Goal: Transaction & Acquisition: Purchase product/service

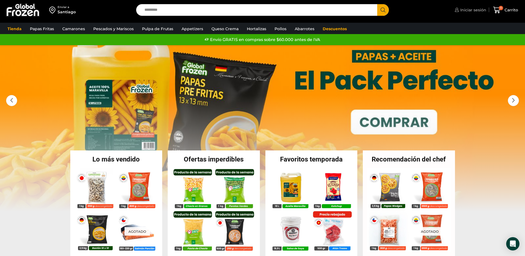
click at [476, 9] on span "Iniciar sesión" at bounding box center [472, 10] width 27 height 6
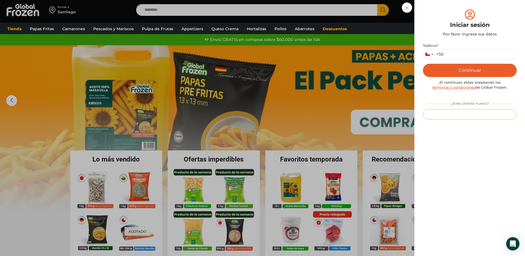
click at [465, 111] on button "Registrarse" at bounding box center [470, 114] width 94 height 10
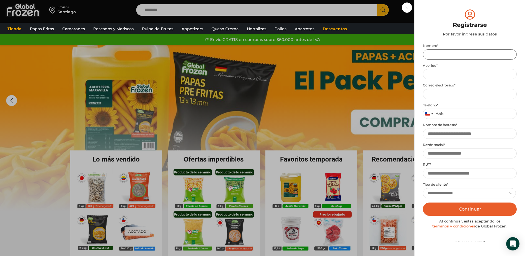
click at [436, 52] on input "Nombre *" at bounding box center [470, 54] width 94 height 10
type input "******"
type input "**********"
type input "*********"
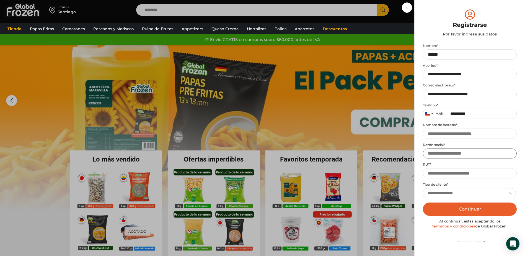
type input "*********"
click at [436, 133] on input "Nombre de fantasía *" at bounding box center [470, 133] width 94 height 10
type input "**********"
click at [446, 174] on input "RUT *" at bounding box center [470, 173] width 94 height 10
type input "**********"
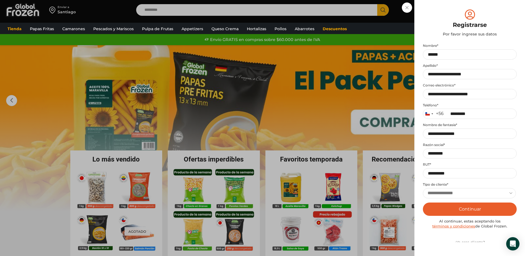
click at [451, 190] on select "**********" at bounding box center [469, 193] width 93 height 10
select select "**********"
click at [423, 188] on select "**********" at bounding box center [469, 193] width 93 height 10
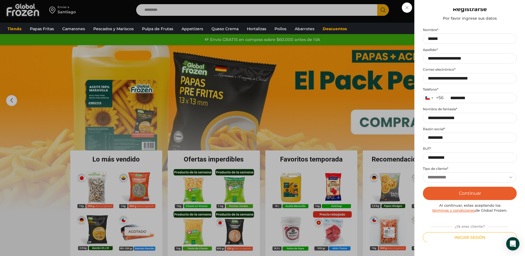
scroll to position [16, 0]
click at [478, 192] on button "Continuar" at bounding box center [470, 192] width 94 height 13
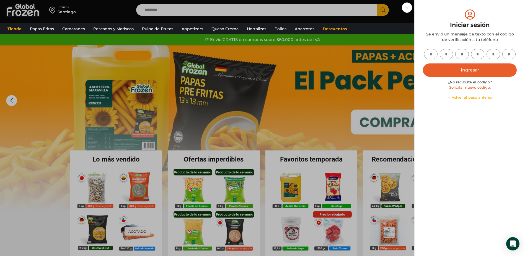
click at [429, 55] on input "text" at bounding box center [431, 54] width 14 height 10
type input "*"
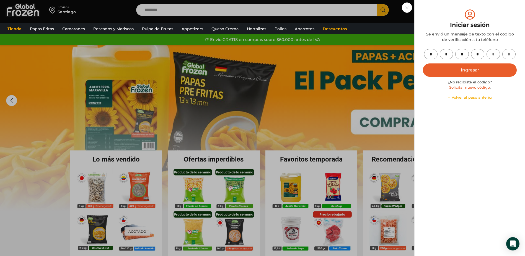
type input "*"
click at [444, 69] on button "Ingresar" at bounding box center [470, 69] width 94 height 13
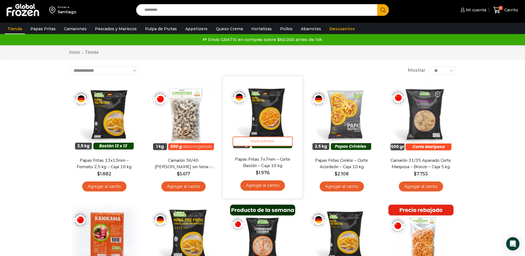
click at [266, 117] on img at bounding box center [262, 115] width 71 height 71
click at [261, 142] on span "Vista Rápida" at bounding box center [262, 141] width 60 height 10
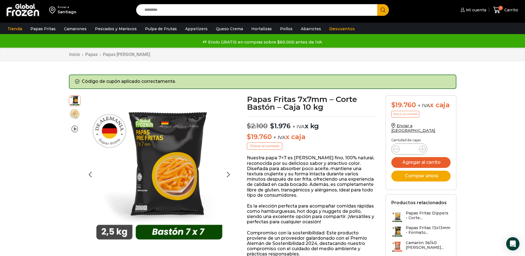
click at [74, 114] on img at bounding box center [74, 113] width 11 height 11
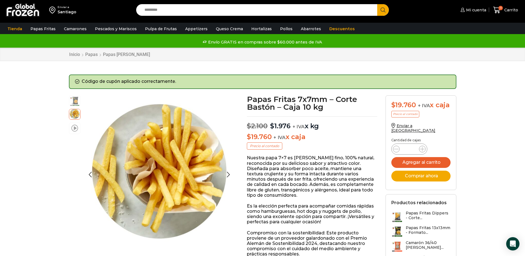
click at [75, 127] on span at bounding box center [74, 127] width 7 height 7
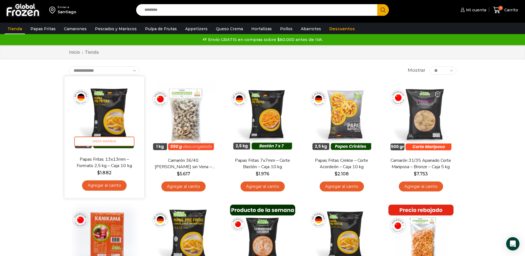
click at [105, 125] on img at bounding box center [104, 115] width 71 height 71
click at [107, 119] on img at bounding box center [104, 115] width 71 height 71
click at [103, 139] on span "Vista Rápida" at bounding box center [104, 141] width 60 height 10
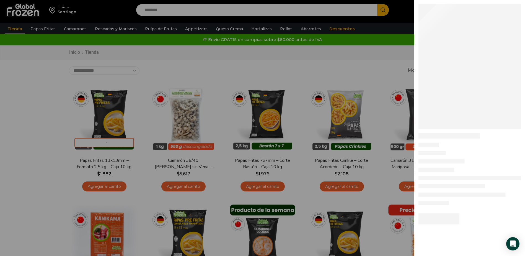
click at [400, 0] on div at bounding box center [262, 0] width 525 height 0
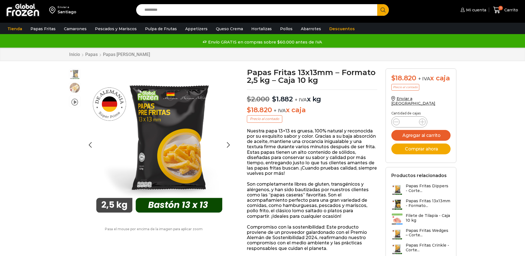
click at [188, 146] on img "1 / 3" at bounding box center [159, 144] width 152 height 152
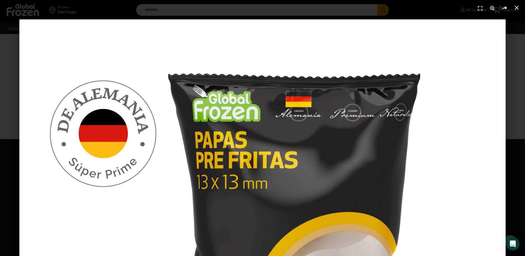
click at [492, 7] on use "Zoom" at bounding box center [492, 8] width 5 height 5
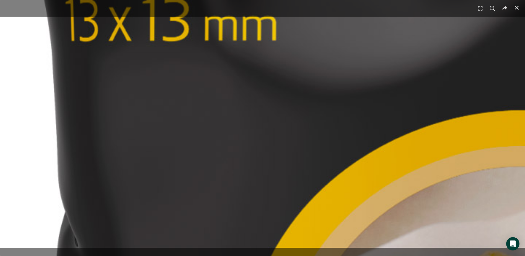
click at [492, 7] on icon "Zoom" at bounding box center [492, 8] width 8 height 8
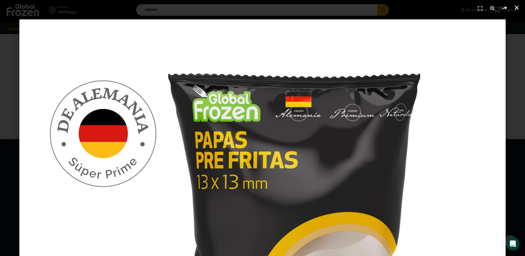
click at [514, 7] on icon "Cerrar (Esc)" at bounding box center [517, 8] width 6 height 6
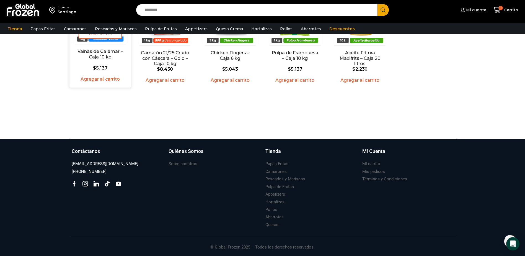
scroll to position [480, 0]
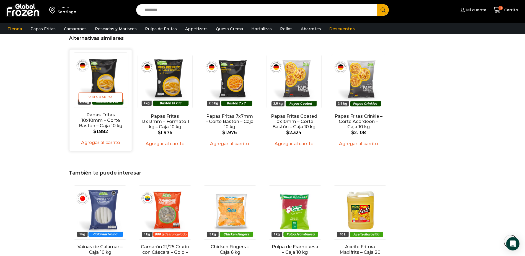
click at [105, 77] on img "1 / 5" at bounding box center [100, 80] width 55 height 55
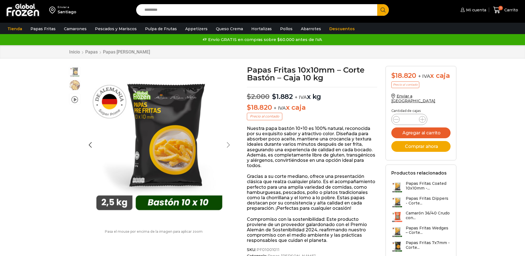
scroll to position [0, 0]
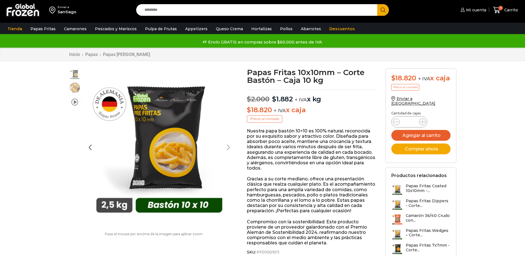
click at [229, 144] on div "Next slide" at bounding box center [228, 147] width 14 height 14
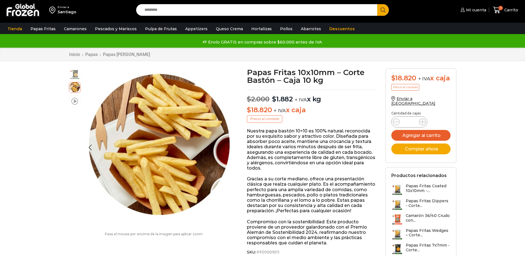
click at [77, 104] on span at bounding box center [74, 100] width 7 height 7
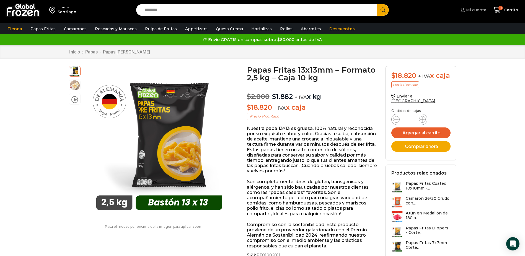
click at [473, 9] on span "Mi cuenta" at bounding box center [476, 10] width 22 height 6
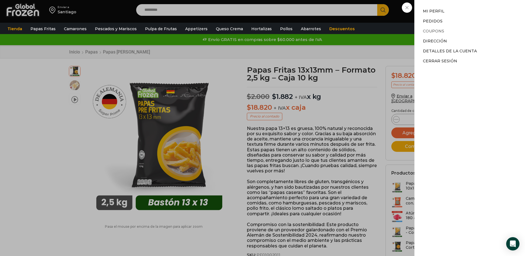
click at [429, 32] on link "Coupons" at bounding box center [433, 31] width 21 height 5
click at [459, 7] on div "Mi cuenta Mi cuenta Mi perfil Pedidos Descargas Coupons Dirección Detalles de l…" at bounding box center [472, 9] width 27 height 11
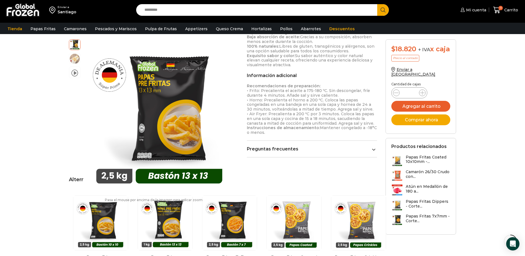
scroll to position [194, 0]
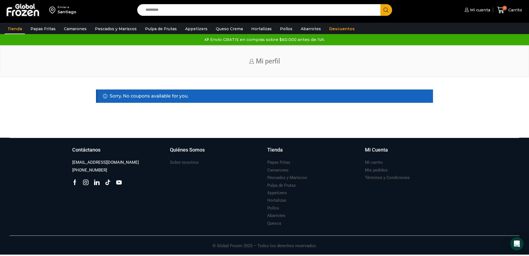
click at [13, 26] on link "Tienda" at bounding box center [15, 29] width 20 height 11
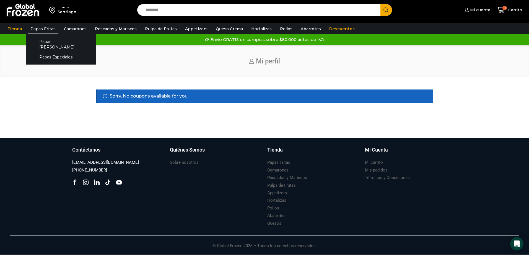
click at [47, 24] on link "Papas Fritas" at bounding box center [43, 29] width 31 height 11
click at [46, 40] on link "Papas [PERSON_NAME]" at bounding box center [61, 44] width 59 height 16
click at [44, 27] on link "Papas Fritas" at bounding box center [43, 29] width 31 height 11
click at [44, 38] on link "Papas [PERSON_NAME]" at bounding box center [61, 44] width 59 height 16
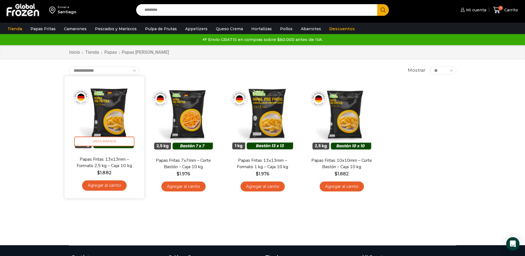
click at [101, 181] on link "Agregar al carrito" at bounding box center [104, 185] width 45 height 10
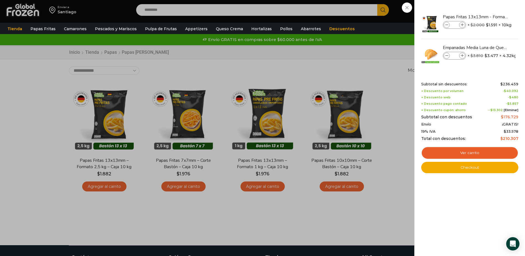
click at [492, 17] on div "12 [GEOGRAPHIC_DATA] 12 12 Shopping Cart **" at bounding box center [506, 10] width 28 height 13
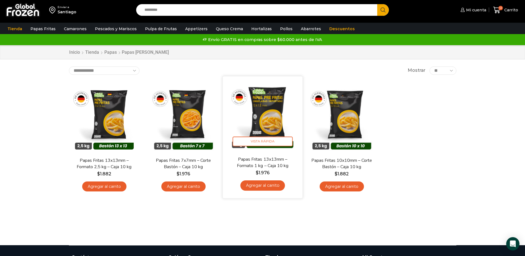
click at [273, 123] on img at bounding box center [262, 115] width 71 height 71
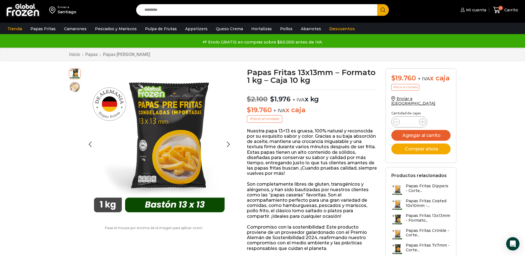
click at [74, 86] on img at bounding box center [74, 86] width 11 height 11
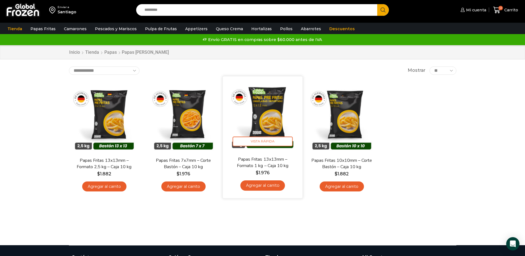
click at [252, 185] on link "Agregar al carrito" at bounding box center [262, 185] width 45 height 10
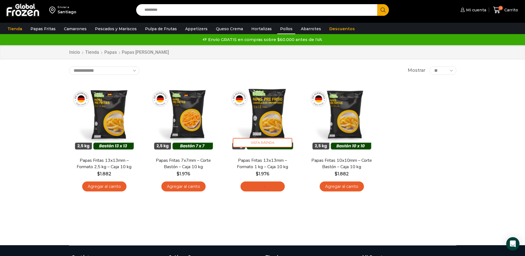
click at [277, 27] on link "Pollos" at bounding box center [286, 29] width 18 height 11
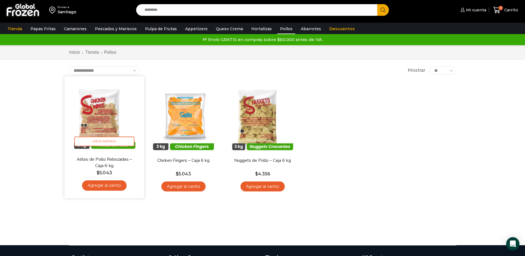
click at [89, 110] on img at bounding box center [104, 115] width 71 height 71
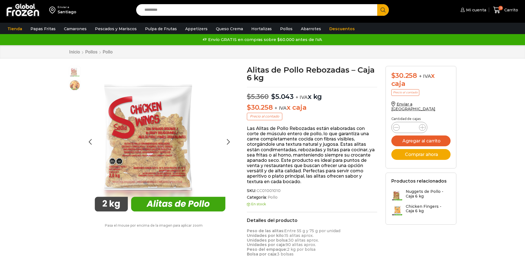
scroll to position [0, 0]
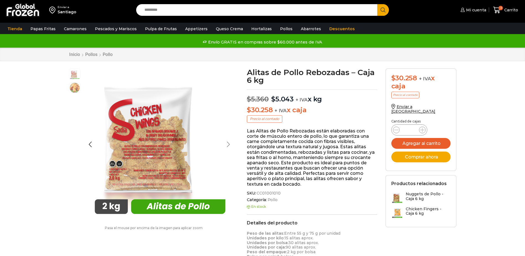
click at [231, 146] on div "Next slide" at bounding box center [228, 144] width 14 height 14
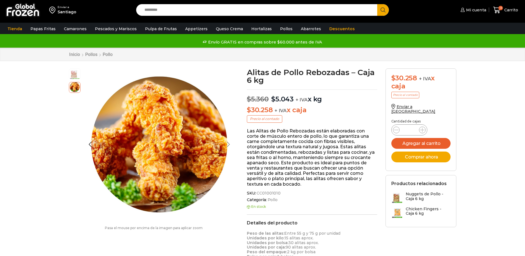
click at [231, 145] on div "Pasa el mouse por encima de la imagen para aplicar zoom Alitas de Pollo Rebozad…" at bounding box center [154, 151] width 178 height 167
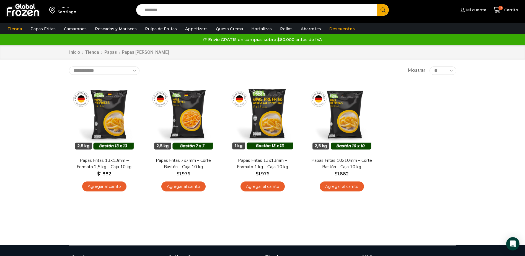
click at [117, 66] on select "**********" at bounding box center [104, 70] width 71 height 8
click at [48, 90] on div "Enviar a [GEOGRAPHIC_DATA] Search input Search Mi cuenta Pedidos" at bounding box center [262, 122] width 525 height 245
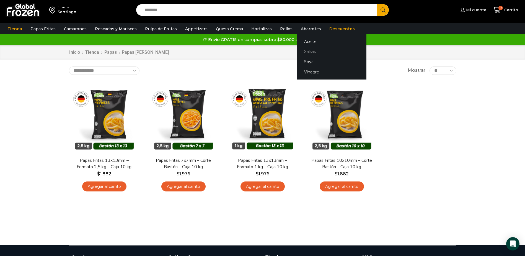
click at [298, 53] on link "Salsas" at bounding box center [332, 51] width 70 height 10
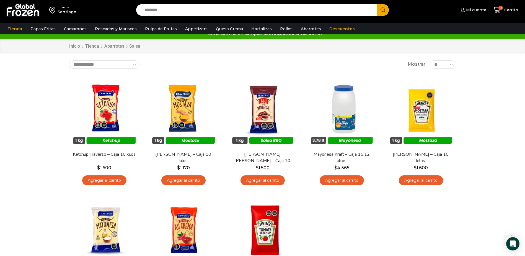
scroll to position [8, 0]
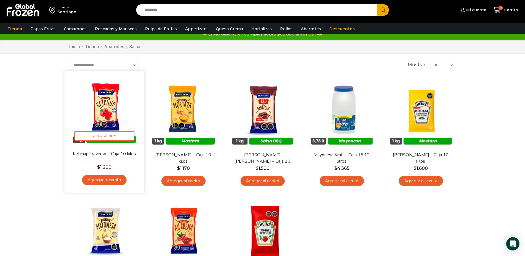
click at [101, 179] on link "Agregar al carrito" at bounding box center [104, 180] width 45 height 10
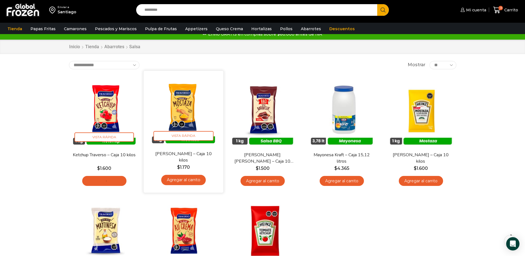
click at [178, 180] on link "Agregar al carrito" at bounding box center [183, 180] width 45 height 10
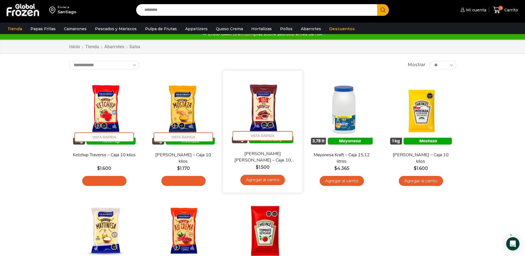
click at [257, 179] on link "Agregar al carrito" at bounding box center [262, 180] width 45 height 10
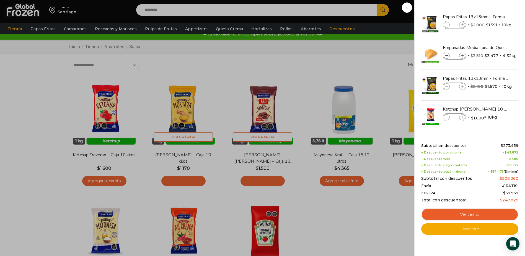
click at [492, 7] on div "14 Carrito 14 14 Shopping Cart" at bounding box center [506, 10] width 28 height 13
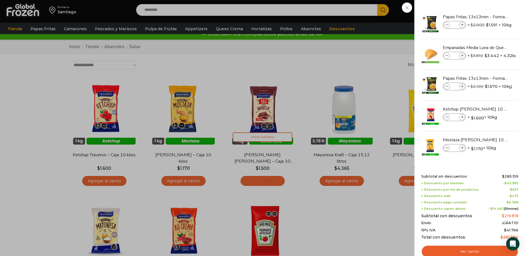
click at [492, 9] on div "15 Carrito 15 15 Shopping Cart" at bounding box center [506, 10] width 28 height 13
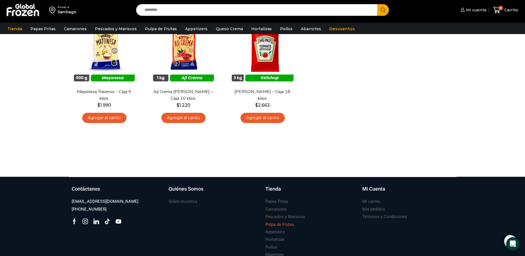
scroll to position [202, 0]
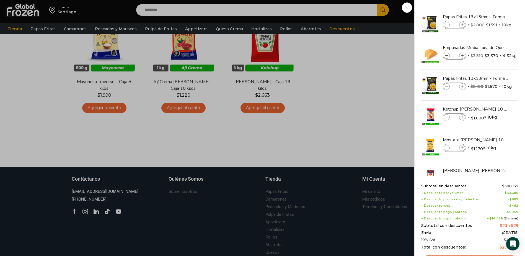
click at [492, 17] on div "16 Carrito 16 16 Shopping Cart" at bounding box center [506, 10] width 28 height 13
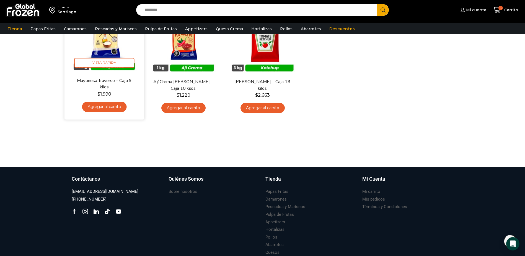
click at [98, 104] on link "Agregar al carrito" at bounding box center [104, 107] width 45 height 10
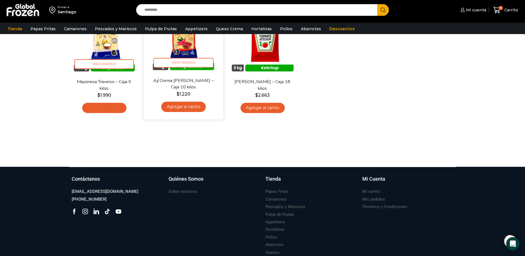
click at [177, 107] on link "Agregar al carrito" at bounding box center [183, 107] width 45 height 10
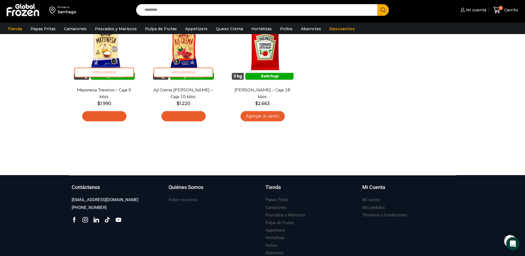
scroll to position [0, 0]
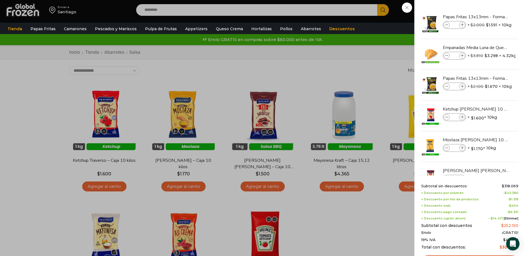
click at [492, 7] on div "17 Carrito 17 17 Shopping Cart" at bounding box center [506, 10] width 28 height 13
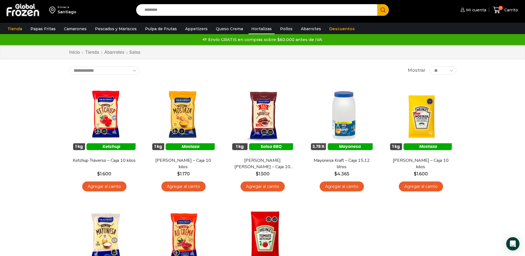
click at [255, 28] on link "Hortalizas" at bounding box center [262, 29] width 26 height 11
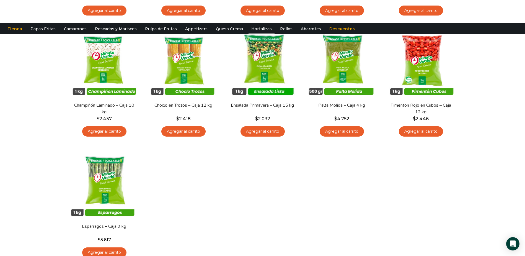
scroll to position [194, 0]
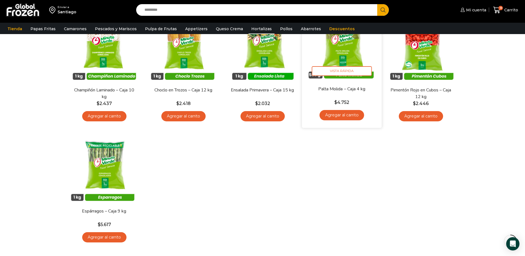
click at [334, 113] on link "Agregar al carrito" at bounding box center [341, 115] width 45 height 10
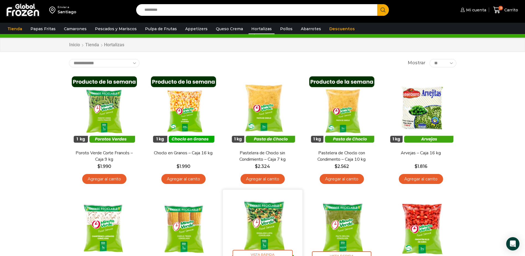
scroll to position [0, 0]
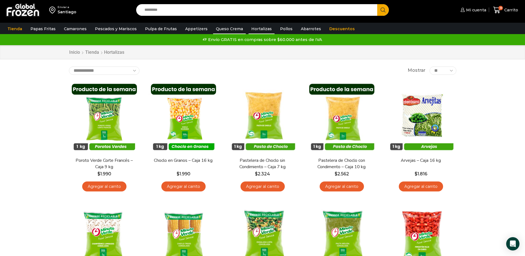
click at [222, 27] on link "Queso Crema" at bounding box center [229, 29] width 33 height 11
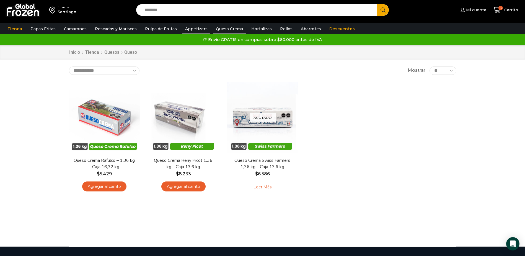
click at [185, 29] on link "Appetizers" at bounding box center [196, 29] width 28 height 11
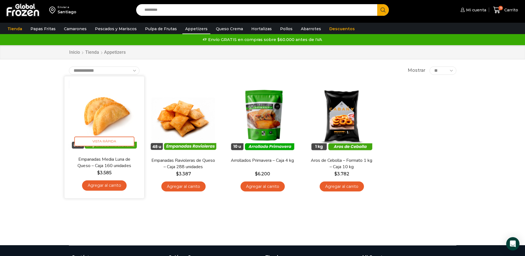
click at [98, 186] on link "Agregar al carrito" at bounding box center [104, 185] width 45 height 10
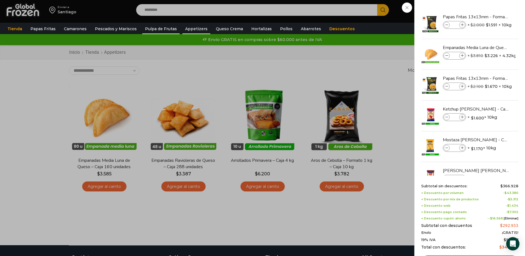
click at [153, 30] on link "Pulpa de Frutas" at bounding box center [160, 29] width 37 height 11
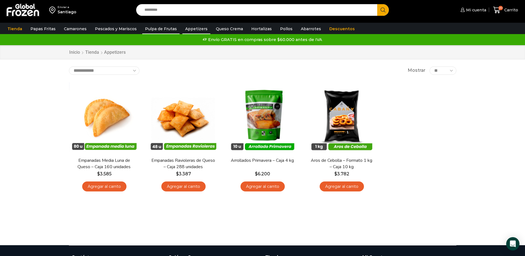
click at [153, 30] on link "Pulpa de Frutas" at bounding box center [160, 29] width 37 height 11
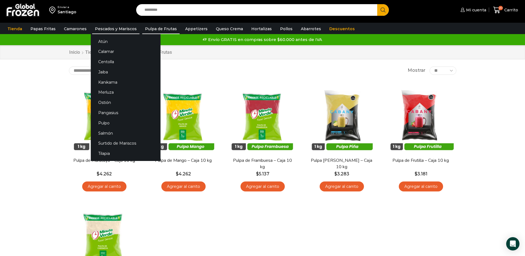
click at [121, 31] on link "Pescados y Mariscos" at bounding box center [115, 29] width 47 height 11
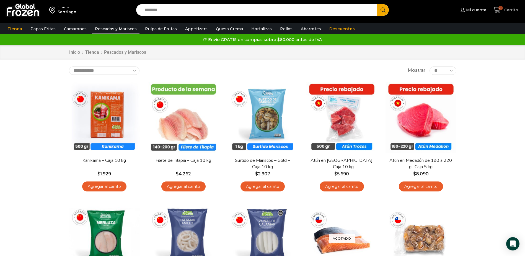
click at [509, 8] on span "Carrito" at bounding box center [510, 10] width 15 height 6
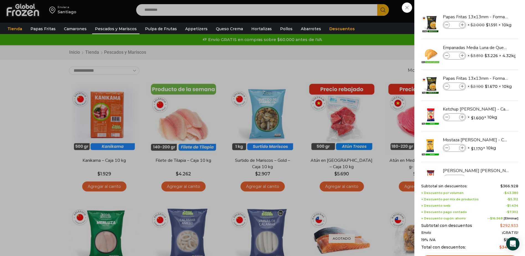
click at [492, 9] on div "20 [GEOGRAPHIC_DATA] 20 20 Shopping Cart **" at bounding box center [506, 10] width 28 height 13
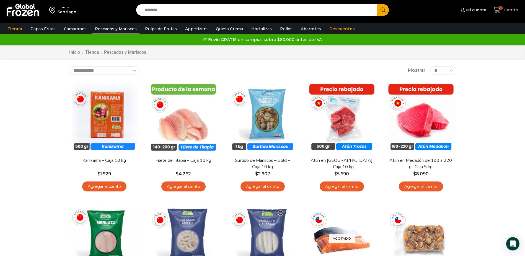
click at [507, 7] on span "Carrito" at bounding box center [510, 10] width 15 height 6
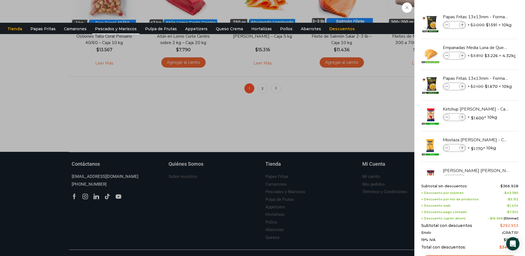
scroll to position [502, 0]
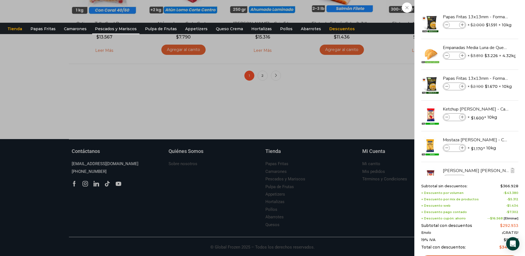
click at [465, 175] on div "Salsa Barbacue Traverso - Caja 10 kilos cantidad * × $ 1.500 × 10kg" at bounding box center [458, 177] width 30 height 8
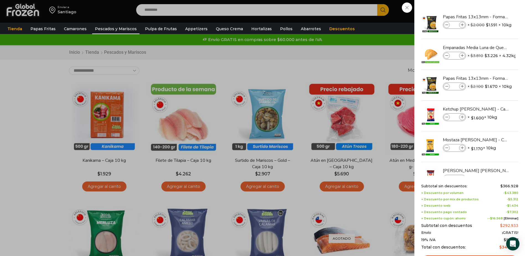
click at [492, 9] on div "20 [GEOGRAPHIC_DATA] 20 20 Shopping Cart **" at bounding box center [506, 10] width 28 height 13
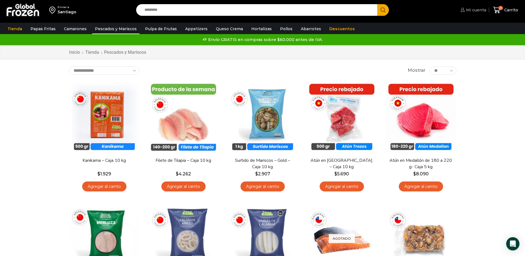
click at [485, 8] on span "Mi cuenta" at bounding box center [476, 10] width 22 height 6
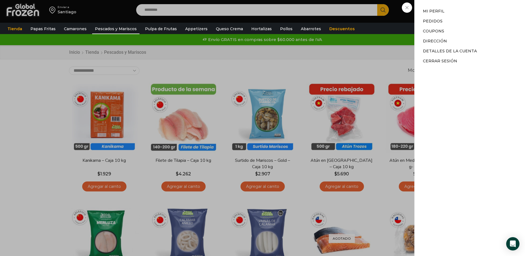
click at [446, 25] on li "Pedidos" at bounding box center [470, 21] width 94 height 10
click at [440, 23] on link "Pedidos" at bounding box center [433, 21] width 20 height 5
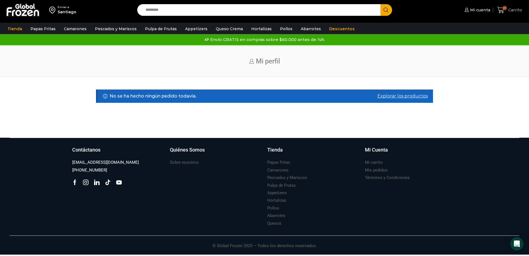
click at [509, 8] on span "Carrito" at bounding box center [514, 10] width 15 height 6
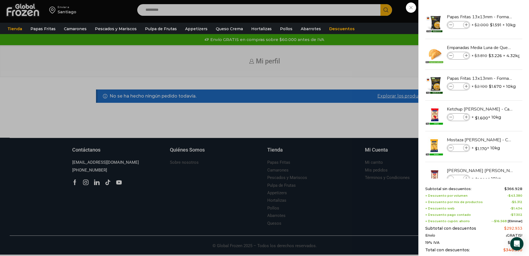
click at [459, 222] on span "+ Descuento cupón: ahorro" at bounding box center [447, 221] width 45 height 4
click at [438, 30] on img at bounding box center [434, 23] width 19 height 19
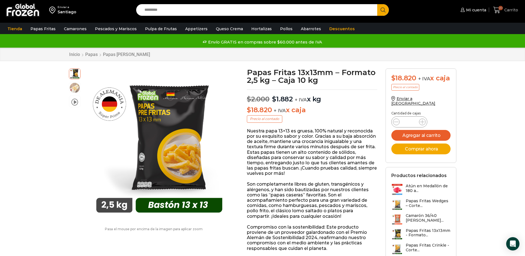
click at [506, 12] on span "Carrito" at bounding box center [510, 10] width 15 height 6
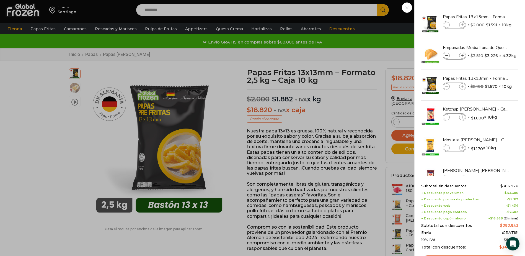
click at [492, 6] on div "20 Carrito 20 20 Shopping Cart **" at bounding box center [506, 10] width 28 height 13
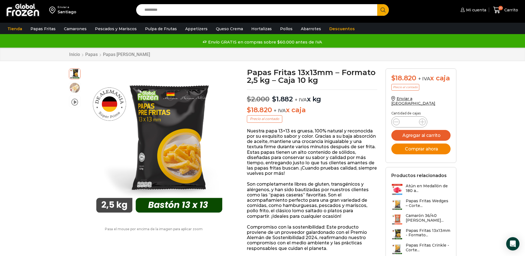
click at [414, 150] on button "Comprar ahora" at bounding box center [420, 148] width 59 height 11
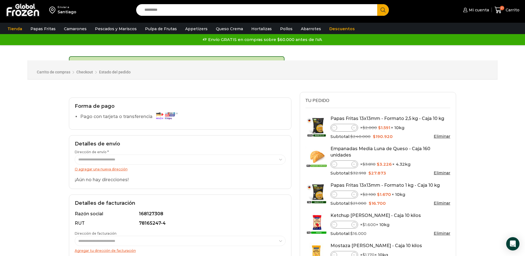
click at [333, 128] on span at bounding box center [335, 128] width 6 height 6
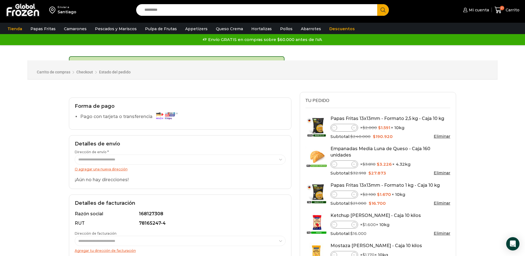
click at [333, 128] on span at bounding box center [335, 128] width 6 height 6
click at [332, 129] on span at bounding box center [335, 128] width 6 height 6
click at [356, 129] on span at bounding box center [354, 128] width 6 height 6
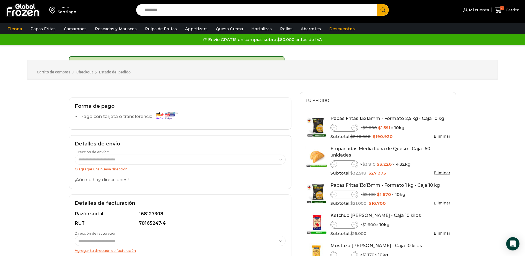
type input "*"
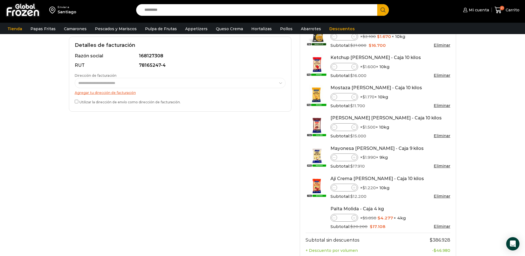
scroll to position [194, 0]
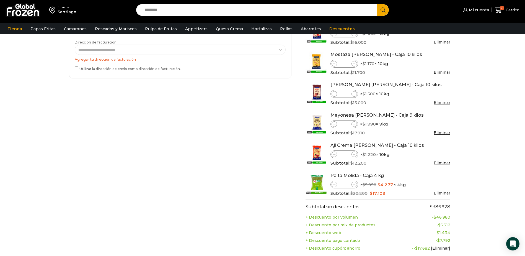
click at [355, 185] on icon at bounding box center [354, 184] width 2 height 2
type input "*"
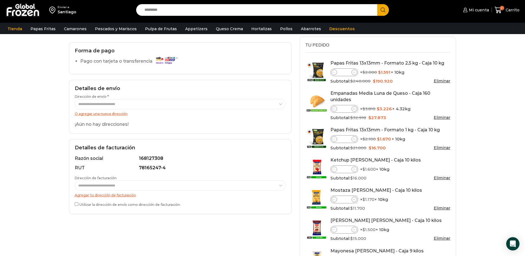
scroll to position [57, 0]
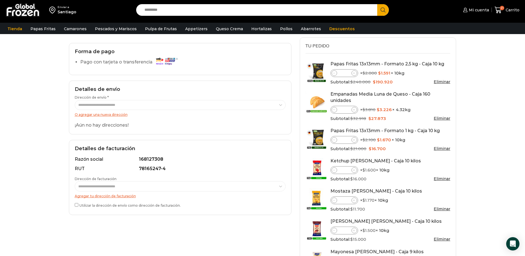
click at [413, 77] on div "Papas Fritas 13x13mm - Formato 2,5 kg - Caja 10 kg Papas Fritas 13x13mm - Forma…" at bounding box center [390, 73] width 120 height 24
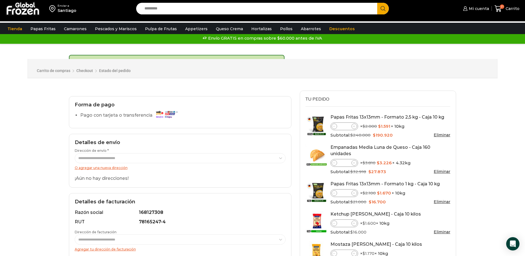
scroll to position [0, 0]
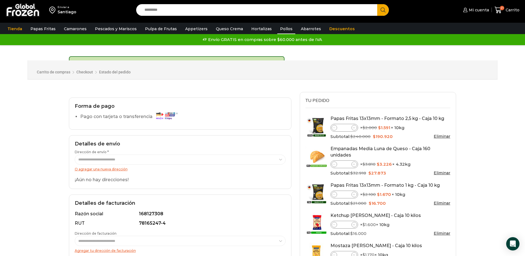
click at [277, 25] on link "Pollos" at bounding box center [286, 29] width 18 height 11
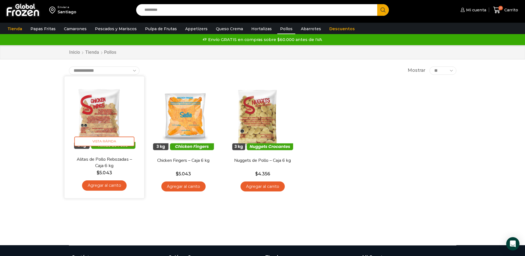
click at [109, 185] on link "Agregar al carrito" at bounding box center [104, 185] width 45 height 10
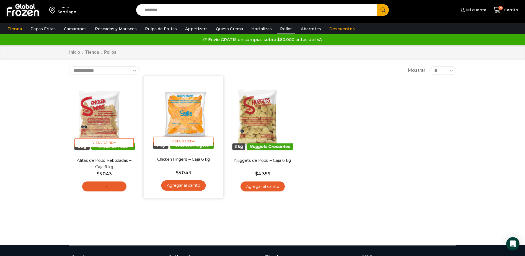
click at [175, 187] on link "Agregar al carrito" at bounding box center [183, 185] width 45 height 10
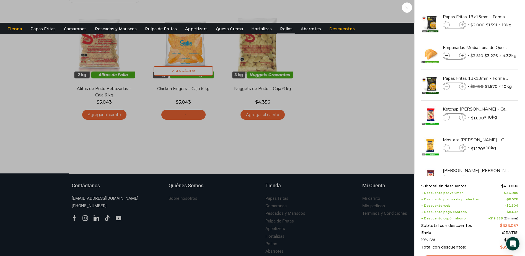
scroll to position [106, 0]
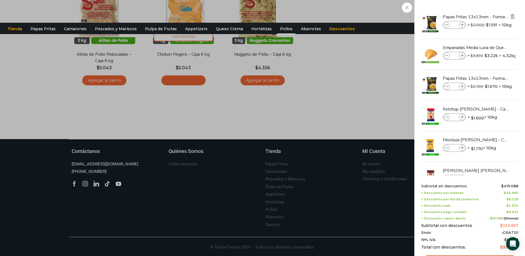
click at [511, 17] on img "Eliminar Papas Fritas 13x13mm - Formato 2,5 kg - Caja 10 kg del carrito" at bounding box center [512, 16] width 5 height 5
click at [429, 82] on img at bounding box center [430, 84] width 19 height 19
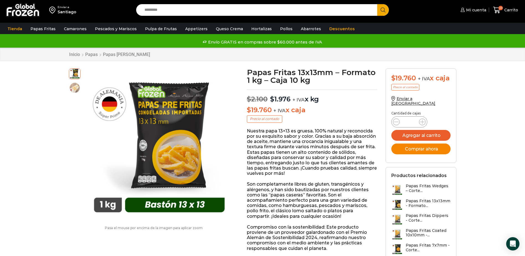
drag, startPoint x: 407, startPoint y: 145, endPoint x: 280, endPoint y: 41, distance: 164.4
click at [407, 145] on button "Comprar ahora" at bounding box center [420, 148] width 59 height 11
click at [408, 145] on button "Comprar ahora" at bounding box center [420, 148] width 59 height 11
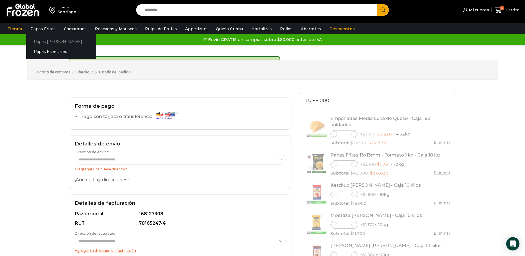
click at [47, 38] on link "Papas [PERSON_NAME]" at bounding box center [61, 41] width 70 height 10
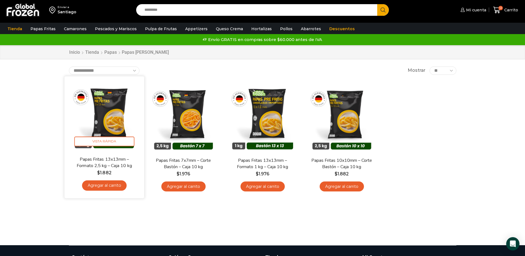
click at [101, 122] on img at bounding box center [104, 115] width 71 height 71
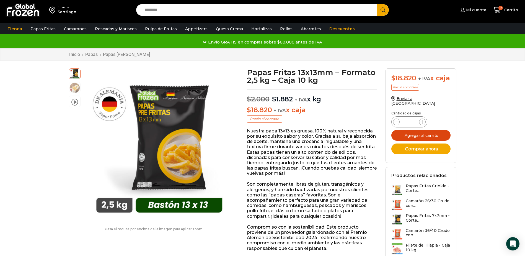
click at [419, 138] on button "Agregar al carrito" at bounding box center [420, 135] width 59 height 11
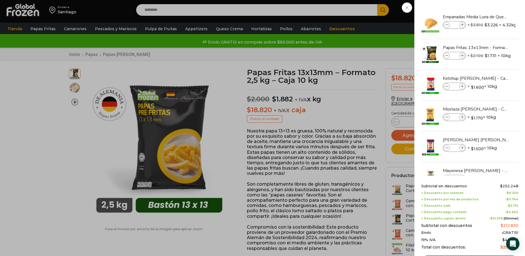
click at [492, 17] on div "13 Carrito 13 13 Shopping Cart *" at bounding box center [506, 10] width 28 height 13
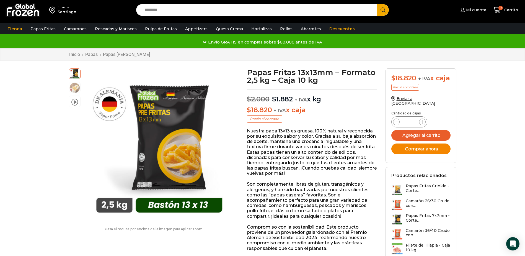
click at [411, 150] on button "Comprar ahora" at bounding box center [420, 148] width 59 height 11
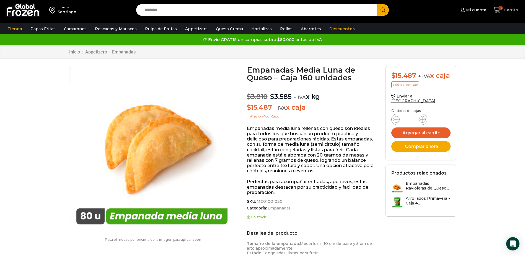
click at [504, 10] on span "Carrito" at bounding box center [510, 10] width 15 height 6
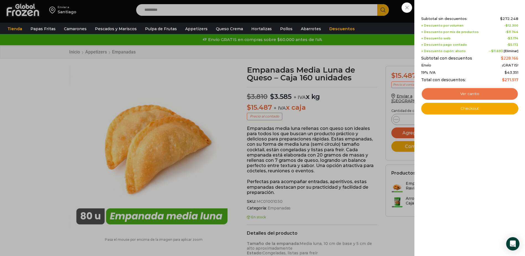
click at [454, 91] on link "Ver carrito" at bounding box center [469, 93] width 97 height 13
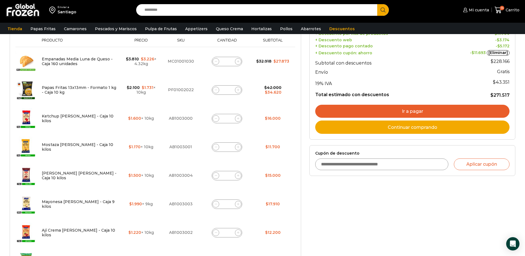
scroll to position [92, 0]
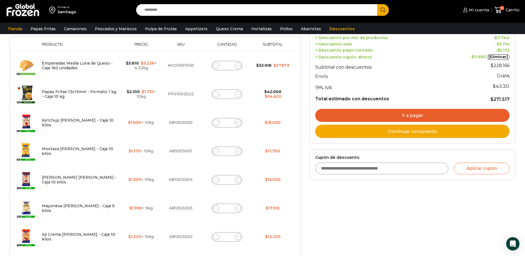
click at [218, 94] on span at bounding box center [216, 94] width 7 height 7
click at [216, 94] on icon at bounding box center [216, 94] width 2 height 0
type input "*"
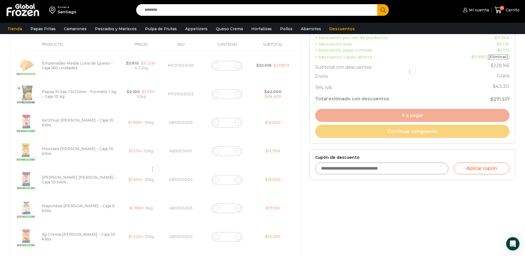
click at [239, 95] on div at bounding box center [155, 169] width 291 height 403
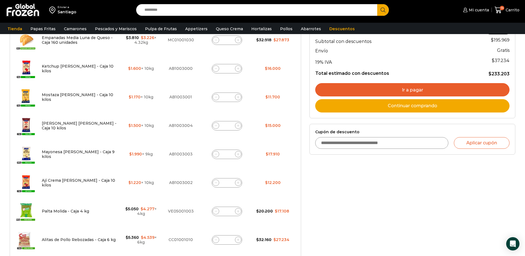
scroll to position [138, 0]
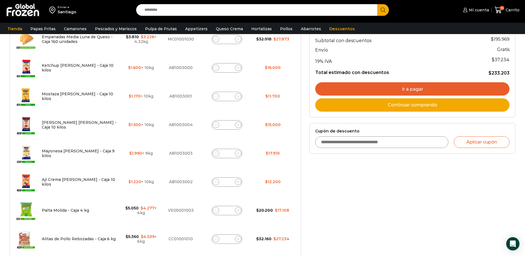
click at [238, 210] on icon at bounding box center [238, 210] width 2 height 2
type input "*"
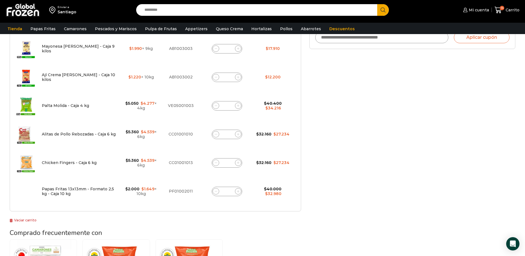
scroll to position [247, 0]
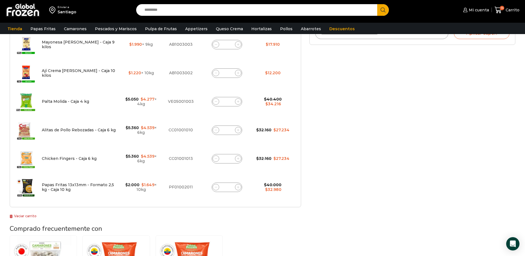
click at [237, 188] on icon at bounding box center [238, 187] width 2 height 2
type input "*"
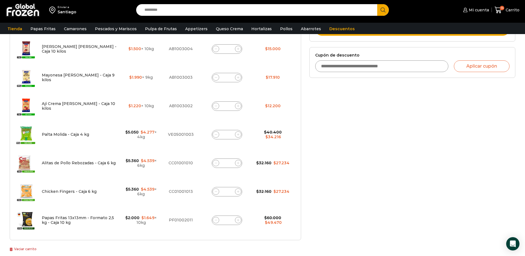
scroll to position [217, 0]
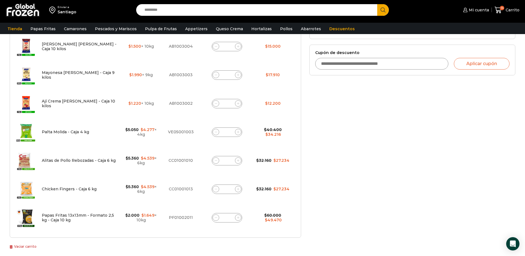
click at [238, 160] on icon at bounding box center [238, 160] width 2 height 2
type input "*"
click at [237, 188] on form "¡Mientras más compras, más ahorras! A mayor volumen, mayor descuento ¡Descuento…" at bounding box center [155, 50] width 291 height 375
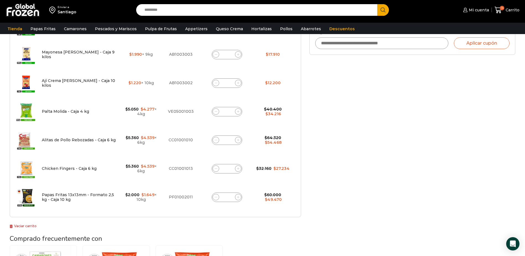
scroll to position [234, 0]
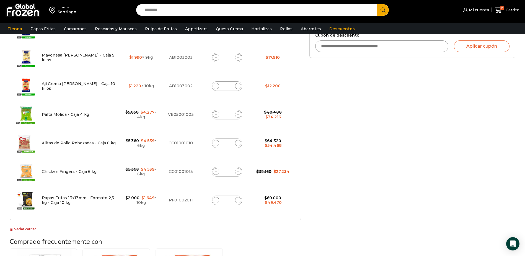
click at [237, 171] on icon at bounding box center [238, 171] width 2 height 2
type input "*"
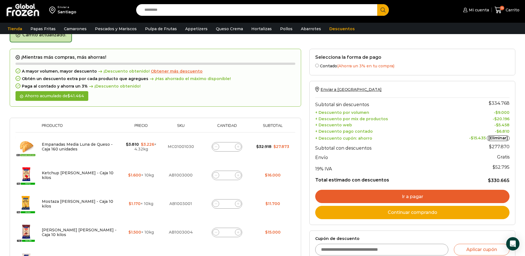
scroll to position [31, 0]
click at [400, 212] on link "Continuar comprando" at bounding box center [412, 211] width 194 height 13
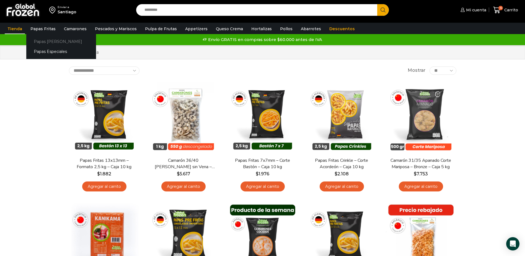
click at [40, 42] on link "Papas [PERSON_NAME]" at bounding box center [61, 41] width 70 height 10
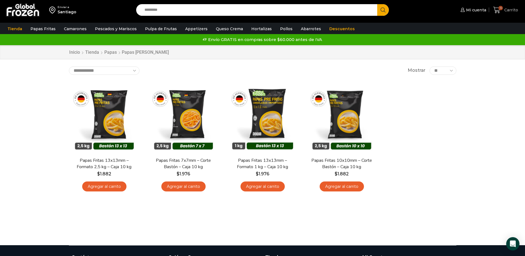
click at [504, 10] on span "Carrito" at bounding box center [510, 10] width 15 height 6
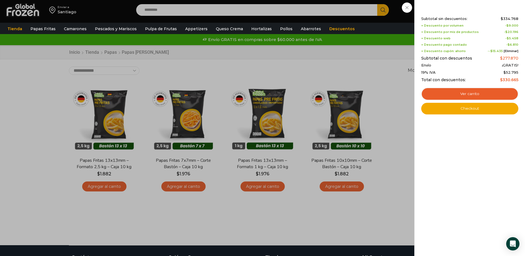
click at [492, 17] on div "16 [GEOGRAPHIC_DATA] 16 16 Shopping Cart Shopping cart (16) Subtotal sin descue…" at bounding box center [506, 10] width 28 height 13
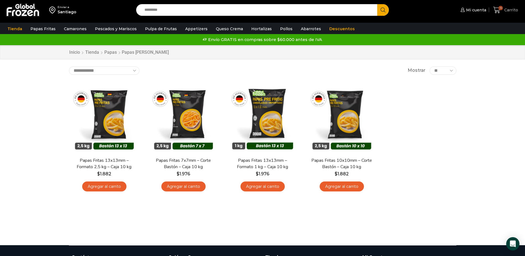
click at [508, 10] on span "Carrito" at bounding box center [510, 10] width 15 height 6
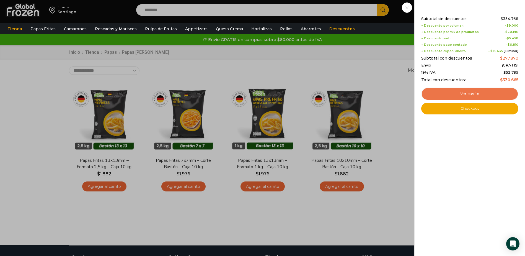
click at [452, 95] on link "Ver carrito" at bounding box center [469, 93] width 97 height 13
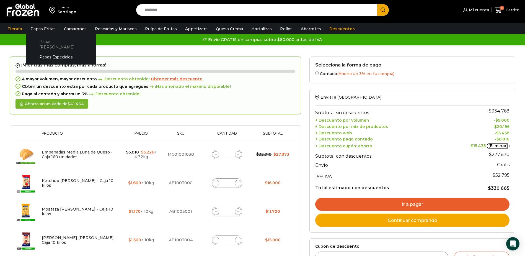
click at [47, 41] on link "Papas [PERSON_NAME]" at bounding box center [61, 44] width 59 height 16
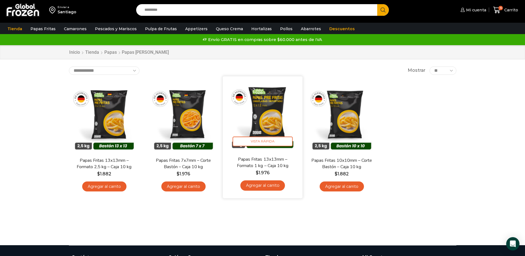
click at [255, 185] on link "Agregar al carrito" at bounding box center [262, 185] width 45 height 10
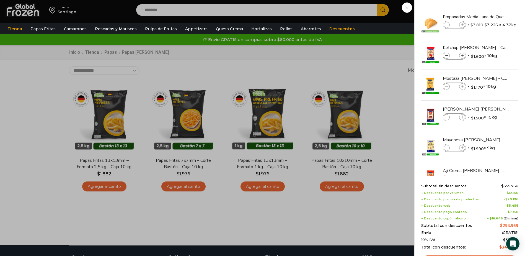
click at [492, 8] on div "17 Carrito 17 17 Shopping Cart *" at bounding box center [506, 10] width 28 height 13
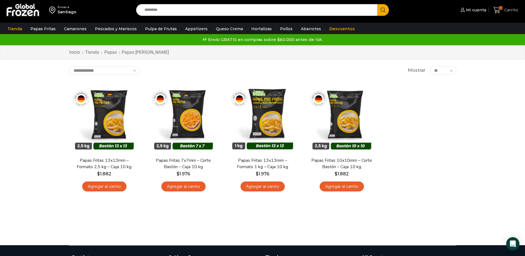
click at [500, 9] on span "17" at bounding box center [500, 8] width 4 height 4
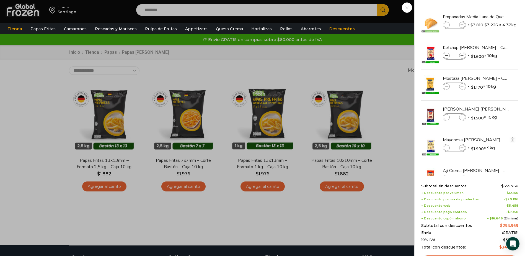
click at [427, 148] on img at bounding box center [430, 146] width 19 height 19
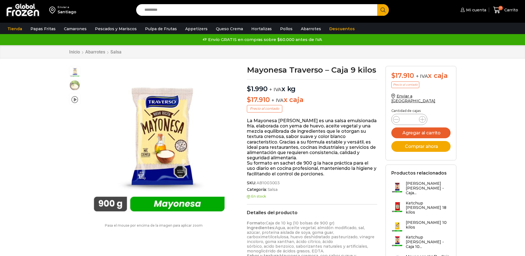
scroll to position [0, 0]
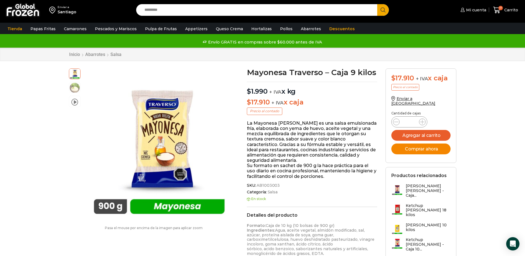
click at [433, 147] on button "Comprar ahora" at bounding box center [420, 148] width 59 height 11
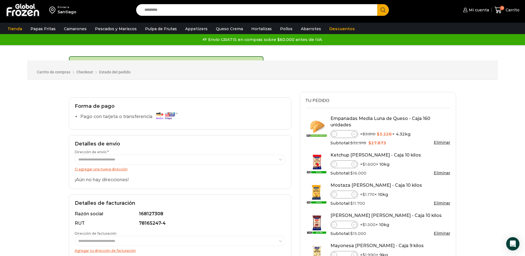
click at [170, 211] on div "168127308" at bounding box center [210, 214] width 143 height 6
click at [367, 121] on link "Empanadas Media Luna de Queso - Caja 160 unidades" at bounding box center [380, 122] width 100 height 12
click at [354, 117] on link "Empanadas Media Luna de Queso - Caja 160 unidades" at bounding box center [380, 122] width 100 height 12
click at [506, 10] on span "Carrito" at bounding box center [511, 10] width 15 height 6
click at [99, 168] on link "O agregar una nueva dirección" at bounding box center [101, 169] width 53 height 4
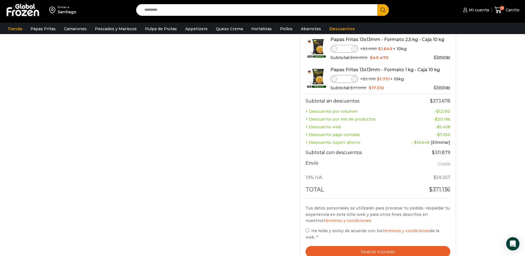
scroll to position [387, 0]
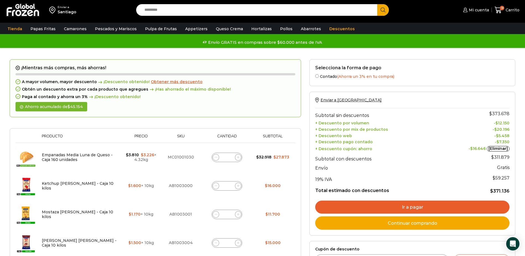
scroll to position [194, 0]
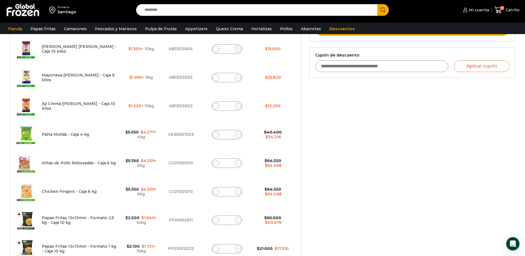
click at [343, 68] on input "Cupón de descuento" at bounding box center [381, 66] width 133 height 12
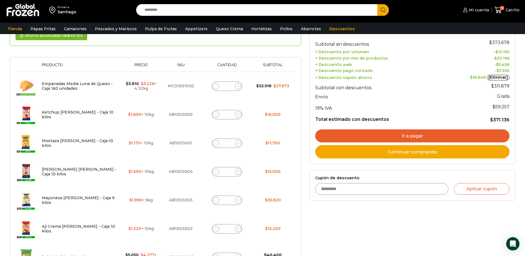
scroll to position [55, 0]
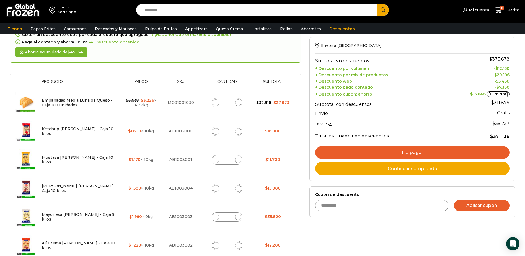
type input "*********"
click at [461, 204] on button "Aplicar cupón" at bounding box center [482, 206] width 56 height 12
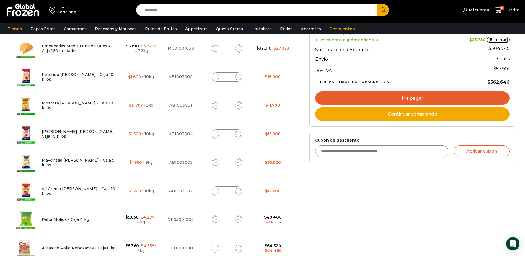
scroll to position [124, 0]
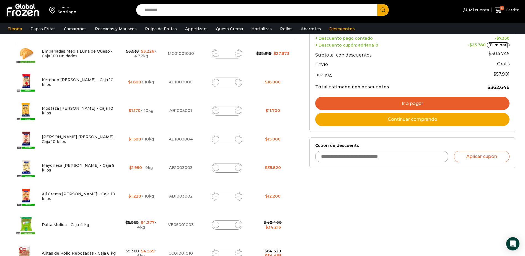
click at [423, 101] on link "Ir a pagar" at bounding box center [412, 103] width 194 height 13
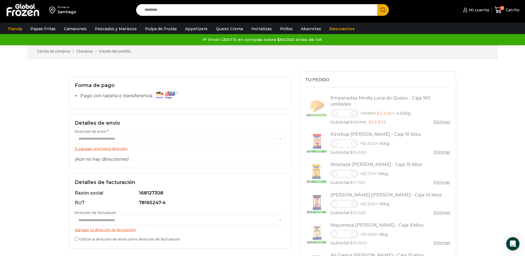
click at [105, 148] on link "O agregar una nueva dirección" at bounding box center [101, 148] width 53 height 4
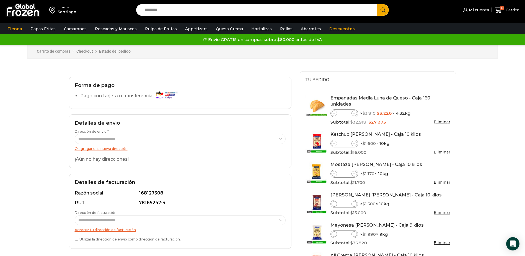
click at [101, 149] on link "O agregar una nueva dirección" at bounding box center [101, 148] width 53 height 4
click at [87, 149] on link "O agregar una nueva dirección" at bounding box center [101, 148] width 53 height 4
click at [97, 148] on link "O agregar una nueva dirección" at bounding box center [101, 148] width 53 height 4
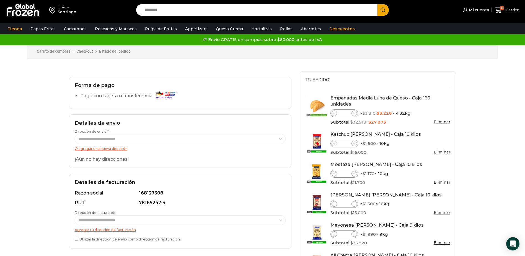
click at [92, 160] on div "¡Aún no hay direcciones!" at bounding box center [180, 159] width 211 height 6
click at [88, 148] on link "O agregar una nueva dirección" at bounding box center [101, 148] width 53 height 4
click at [98, 156] on div "¡Aún no hay direcciones!" at bounding box center [180, 159] width 211 height 6
click at [116, 148] on link "O agregar una nueva dirección" at bounding box center [101, 148] width 53 height 4
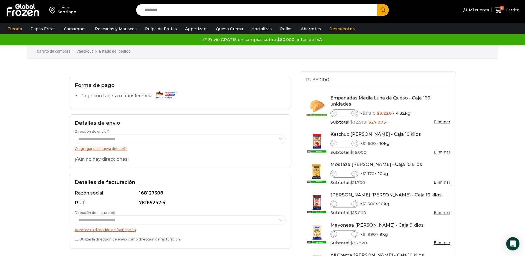
click at [116, 148] on link "O agregar una nueva dirección" at bounding box center [101, 148] width 53 height 4
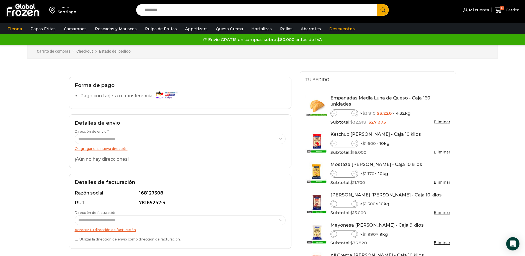
click at [112, 150] on link "O agregar una nueva dirección" at bounding box center [101, 148] width 53 height 4
click at [112, 149] on link "O agregar una nueva dirección" at bounding box center [101, 148] width 53 height 4
drag, startPoint x: 120, startPoint y: 159, endPoint x: 124, endPoint y: 162, distance: 4.4
click at [124, 162] on div "¡Aún no hay direcciones!" at bounding box center [180, 159] width 211 height 6
click at [125, 159] on div "¡Aún no hay direcciones!" at bounding box center [180, 159] width 211 height 6
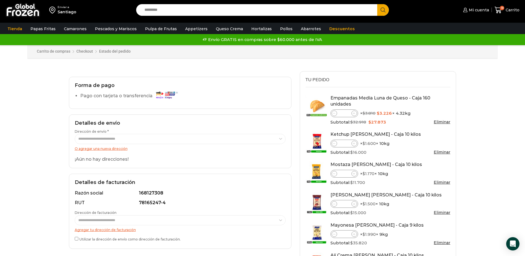
click at [117, 149] on link "O agregar una nueva dirección" at bounding box center [101, 148] width 53 height 4
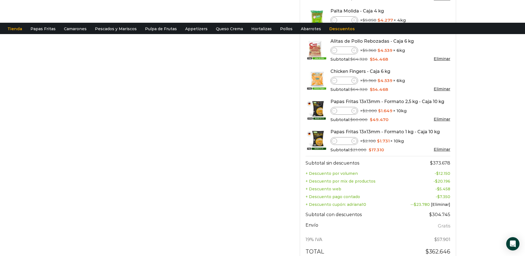
scroll to position [488, 0]
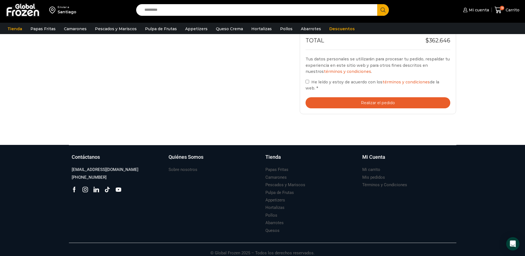
click at [353, 97] on button "Realizar el pedido" at bounding box center [378, 102] width 145 height 11
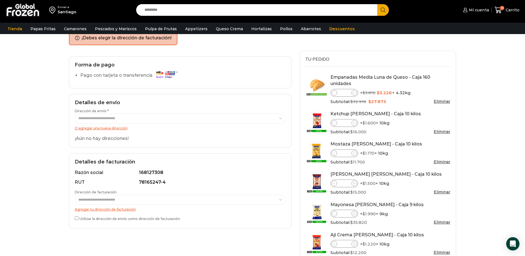
scroll to position [43, 0]
click at [87, 128] on link "O agregar una nueva dirección" at bounding box center [101, 128] width 53 height 4
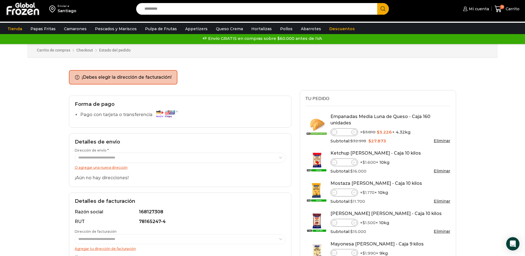
scroll to position [0, 0]
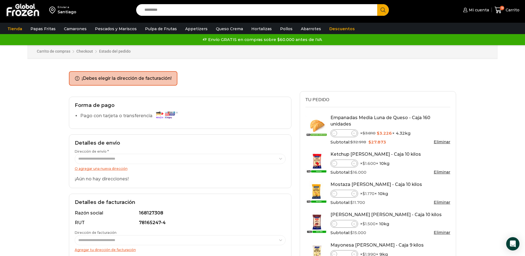
click at [112, 169] on link "O agregar una nueva dirección" at bounding box center [101, 168] width 53 height 4
drag, startPoint x: 112, startPoint y: 169, endPoint x: 117, endPoint y: 169, distance: 4.2
click at [113, 169] on link "O agregar una nueva dirección" at bounding box center [101, 168] width 53 height 4
click at [77, 76] on ul "¡Debes elegir la dirección de facturación!" at bounding box center [123, 78] width 108 height 14
click at [17, 29] on link "Tienda" at bounding box center [15, 29] width 20 height 11
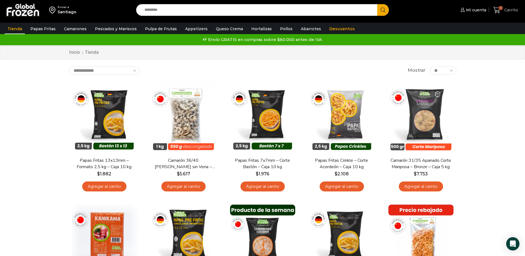
click at [500, 8] on span "18" at bounding box center [500, 8] width 4 height 4
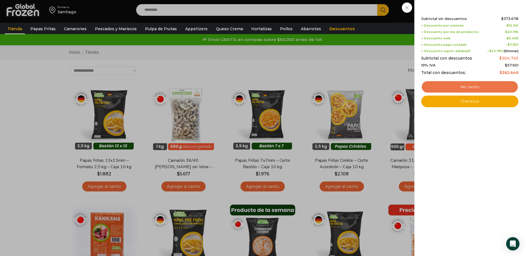
click at [445, 87] on link "Ver carrito" at bounding box center [469, 87] width 97 height 13
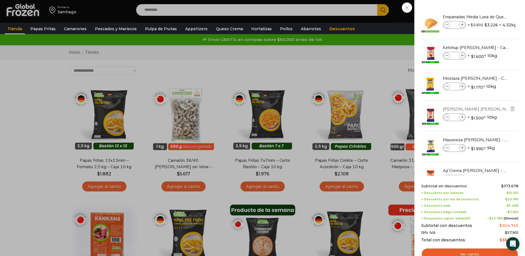
click at [487, 110] on link "[PERSON_NAME] [PERSON_NAME] - Caja 10 kilos" at bounding box center [476, 109] width 66 height 6
click at [434, 115] on img at bounding box center [430, 115] width 19 height 19
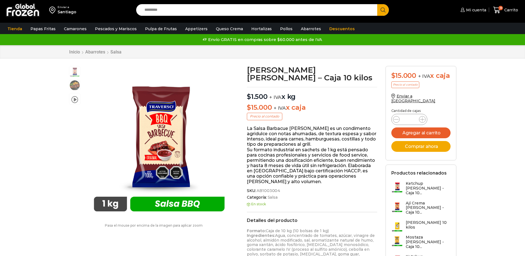
scroll to position [0, 0]
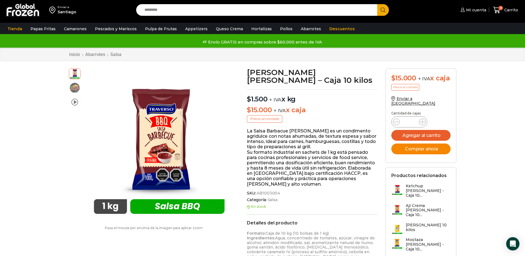
click at [411, 151] on button "Comprar ahora" at bounding box center [420, 148] width 59 height 11
click at [416, 154] on button "Comprar ahora" at bounding box center [420, 148] width 59 height 11
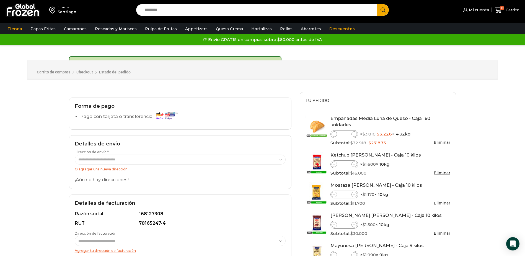
click at [349, 118] on link "Empanadas Media Luna de Queso - Caja 160 unidades" at bounding box center [380, 122] width 100 height 12
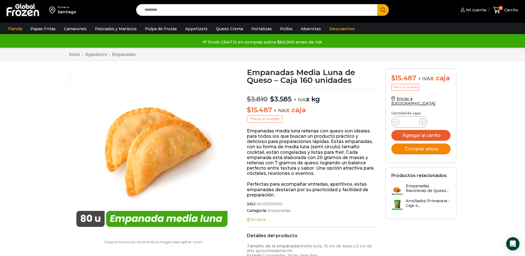
click at [420, 146] on button "Comprar ahora" at bounding box center [420, 148] width 59 height 11
click at [507, 7] on span "Carrito" at bounding box center [510, 10] width 15 height 6
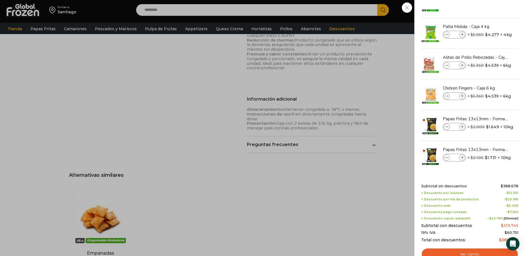
scroll to position [655, 0]
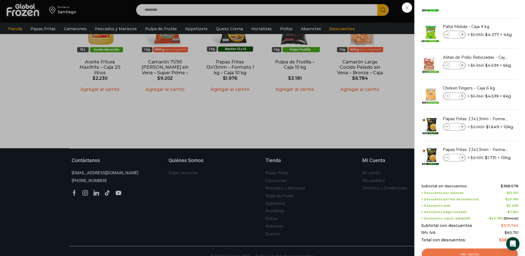
click at [459, 252] on link "Ver carrito" at bounding box center [469, 254] width 97 height 13
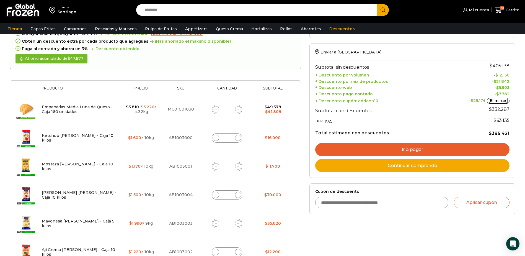
scroll to position [71, 0]
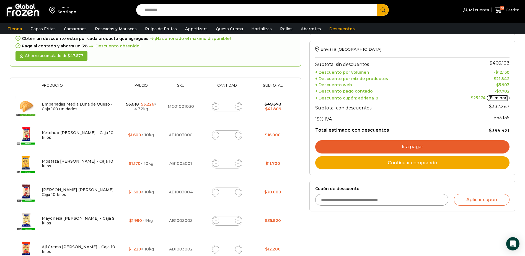
click at [218, 191] on span at bounding box center [216, 192] width 7 height 7
type input "*"
click at [214, 220] on span at bounding box center [216, 220] width 7 height 7
type input "*"
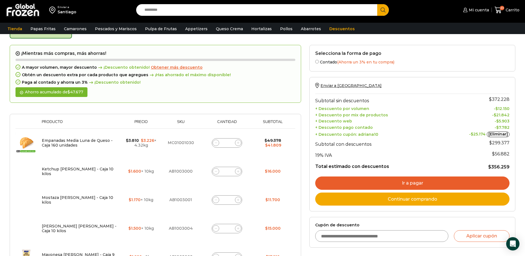
scroll to position [31, 0]
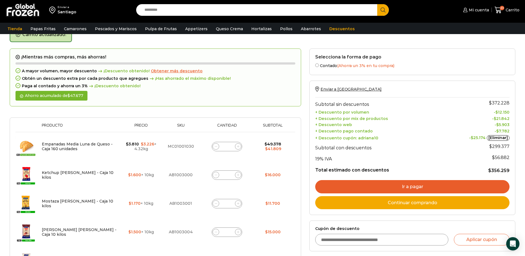
drag, startPoint x: 523, startPoint y: 84, endPoint x: 524, endPoint y: 94, distance: 9.2
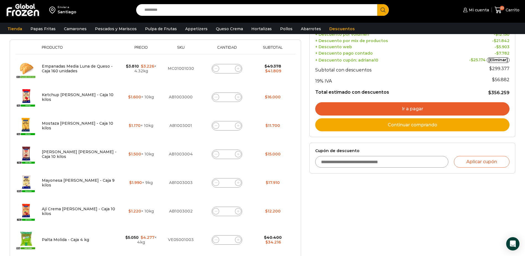
scroll to position [107, 0]
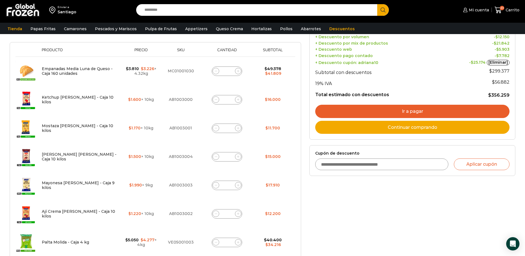
click at [394, 165] on input "Cupón de descuento" at bounding box center [381, 164] width 133 height 12
drag, startPoint x: 361, startPoint y: 163, endPoint x: 358, endPoint y: 161, distance: 3.8
click at [360, 164] on input "Cupón de descuento" at bounding box center [381, 164] width 133 height 12
type input "******"
click at [488, 168] on button "Aplicar cupón" at bounding box center [482, 164] width 56 height 12
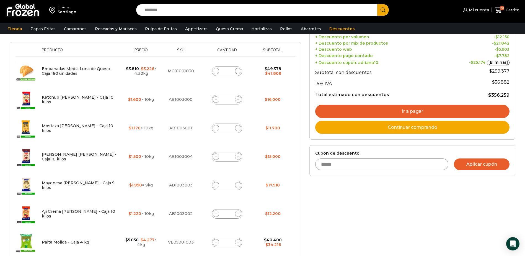
click at [474, 164] on button "Aplicar cupón" at bounding box center [482, 164] width 56 height 12
click at [465, 163] on button "Aplicar cupón" at bounding box center [482, 164] width 56 height 12
click at [465, 165] on button "Aplicar cupón" at bounding box center [482, 164] width 56 height 12
click at [466, 165] on button "Aplicar cupón" at bounding box center [482, 164] width 56 height 12
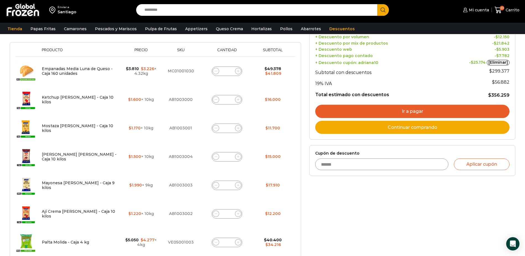
click at [385, 113] on link "Ir a pagar" at bounding box center [412, 111] width 194 height 13
click at [420, 112] on link "Ir a pagar" at bounding box center [412, 111] width 194 height 13
click at [358, 108] on link "Ir a pagar" at bounding box center [412, 111] width 194 height 13
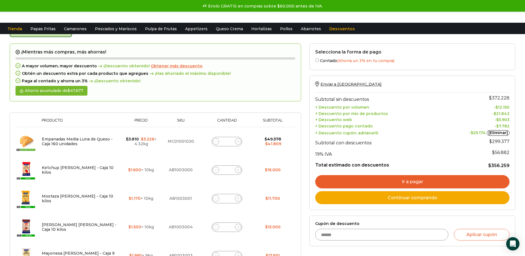
scroll to position [0, 0]
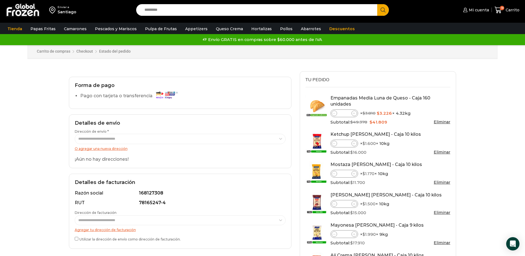
click at [120, 150] on link "O agregar una nueva dirección" at bounding box center [101, 148] width 53 height 4
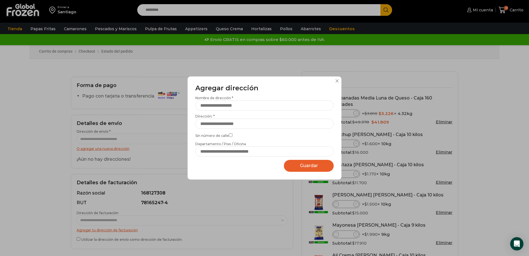
click at [115, 146] on div "Agregar dirección Por favor actualice su dirección de envío actual Nombre de di…" at bounding box center [264, 128] width 529 height 256
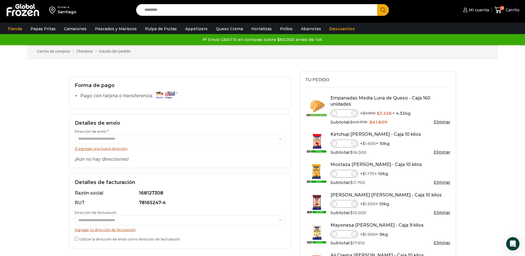
click at [113, 152] on div "**********" at bounding box center [180, 141] width 222 height 54
click at [110, 149] on link "O agregar una nueva dirección" at bounding box center [101, 148] width 53 height 4
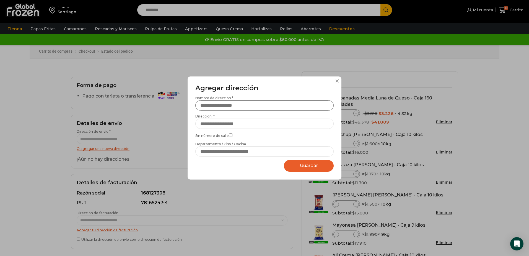
click at [216, 107] on input "Nombre de dirección *" at bounding box center [264, 105] width 138 height 10
type input "*"
type input "**********"
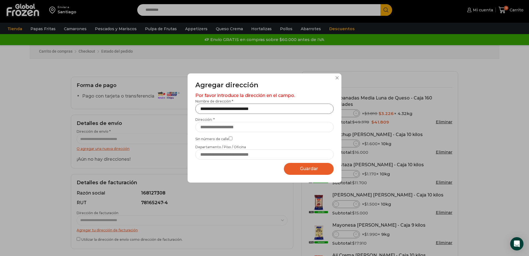
click at [290, 110] on input "**********" at bounding box center [264, 109] width 138 height 10
click at [258, 124] on input "Dirección: *" at bounding box center [264, 127] width 138 height 10
click at [255, 126] on input "Dirección: *" at bounding box center [264, 127] width 138 height 10
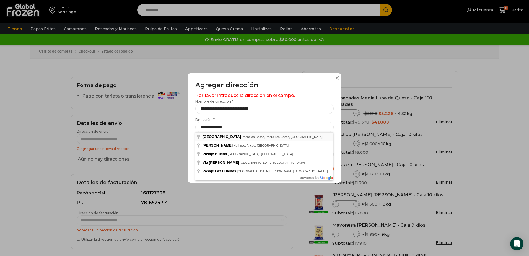
type input "**********"
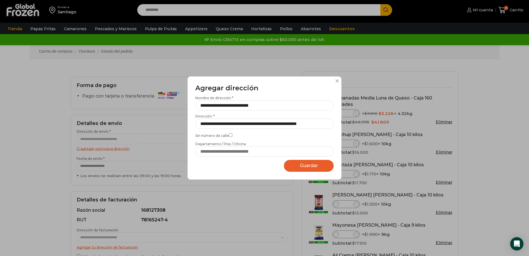
click at [307, 166] on span "Guardar" at bounding box center [309, 165] width 18 height 5
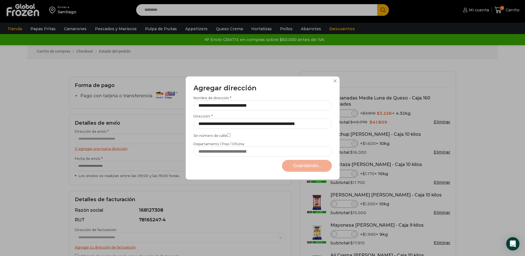
select select "*******"
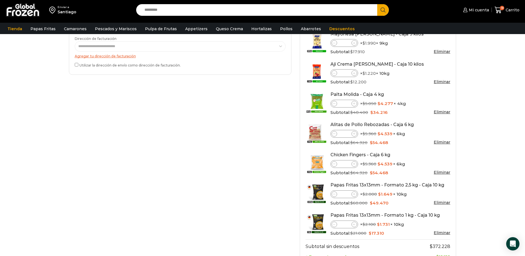
scroll to position [475, 0]
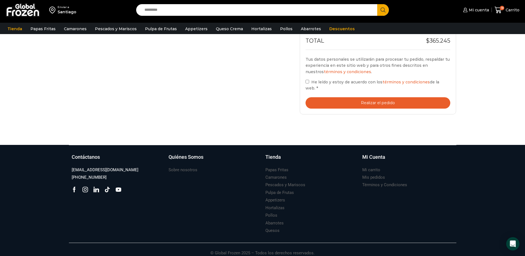
click at [368, 97] on button "Realizar el pedido" at bounding box center [378, 102] width 145 height 11
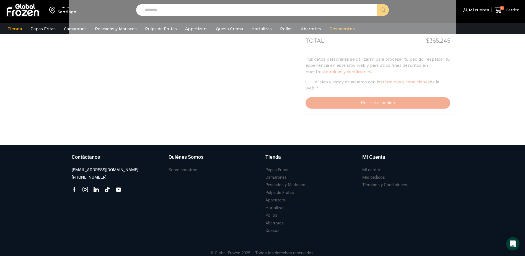
scroll to position [282, 0]
